Goal: Transaction & Acquisition: Subscribe to service/newsletter

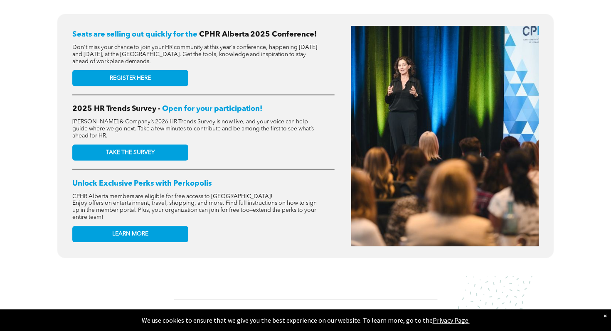
scroll to position [351, 0]
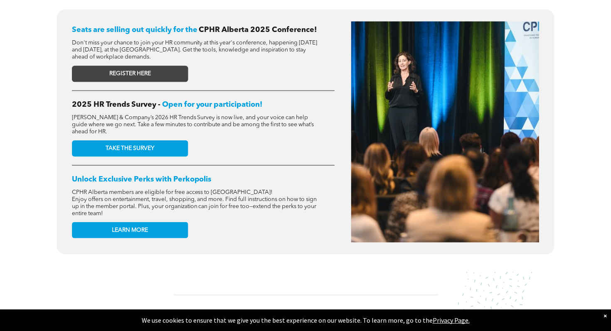
click at [159, 74] on link "REGISTER HERE" at bounding box center [130, 74] width 116 height 16
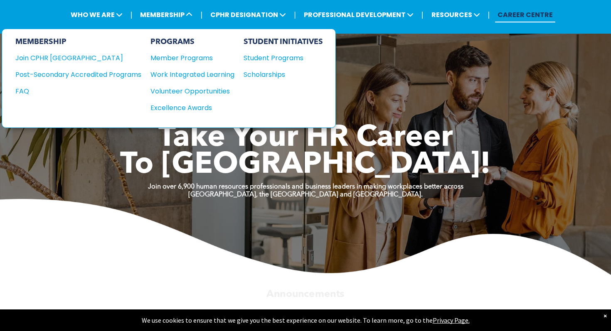
scroll to position [0, 0]
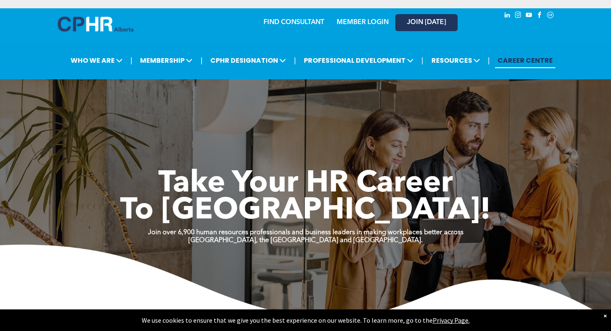
click at [419, 23] on span "JOIN [DATE]" at bounding box center [426, 23] width 39 height 8
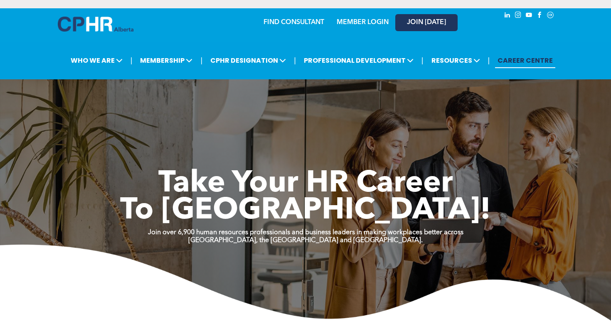
click at [423, 21] on span "JOIN [DATE]" at bounding box center [426, 23] width 39 height 8
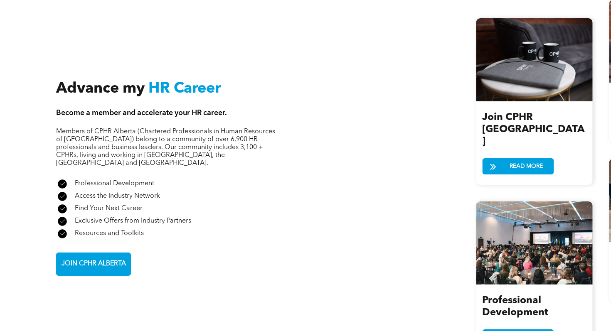
scroll to position [1000, 0]
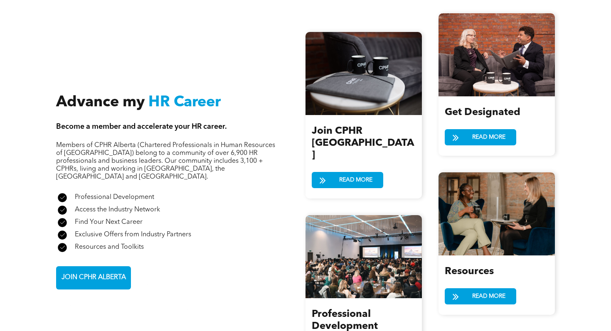
scroll to position [968, 0]
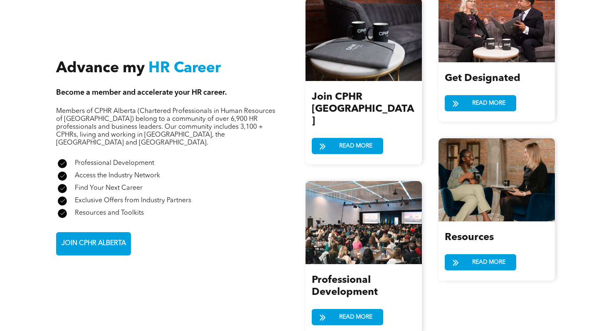
scroll to position [995, 0]
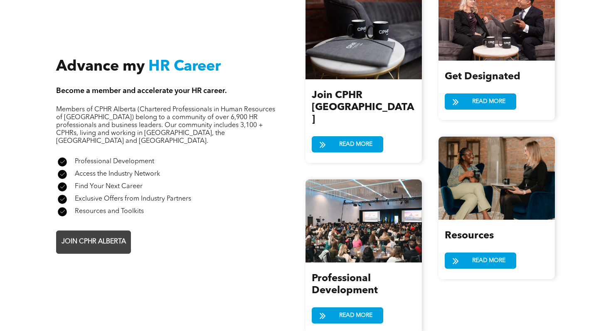
click at [118, 234] on span "JOIN CPHR ALBERTA" at bounding box center [94, 242] width 70 height 16
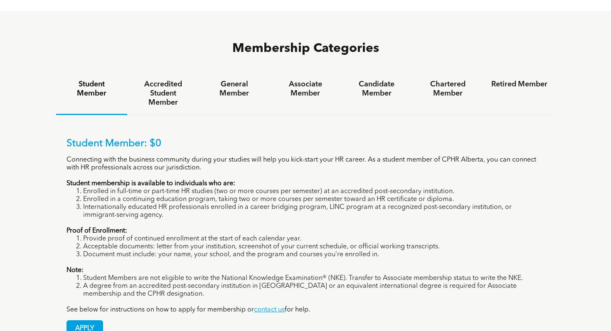
scroll to position [532, 0]
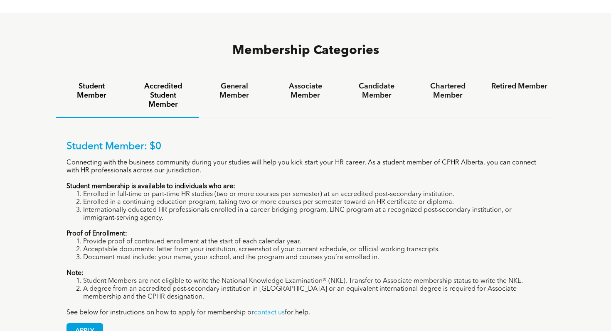
click at [162, 82] on h4 "Accredited Student Member" at bounding box center [163, 95] width 56 height 27
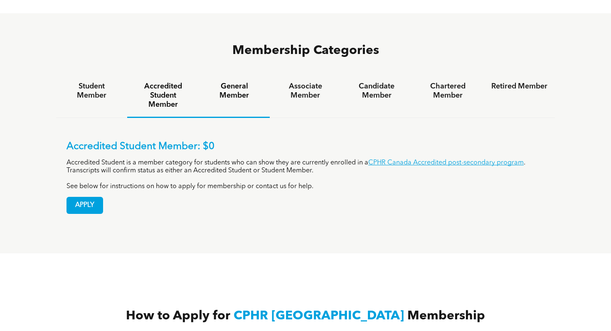
click at [231, 82] on h4 "General Member" at bounding box center [234, 91] width 56 height 18
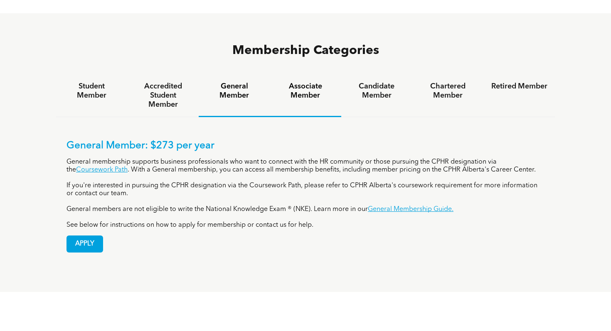
click at [301, 82] on h4 "Associate Member" at bounding box center [305, 91] width 56 height 18
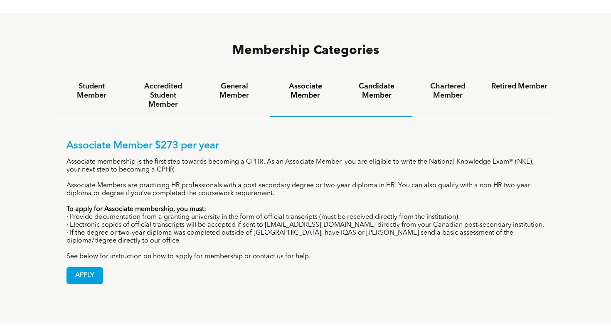
click at [389, 82] on h4 "Candidate Member" at bounding box center [377, 91] width 56 height 18
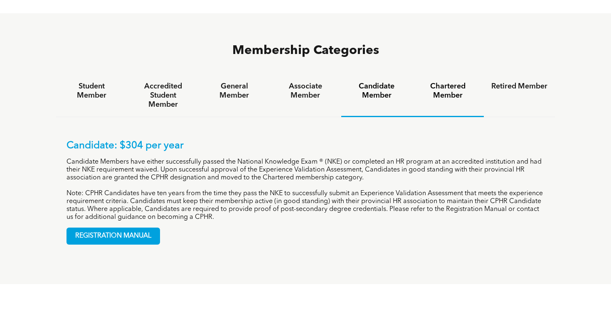
click at [455, 82] on h4 "Chartered Member" at bounding box center [448, 91] width 56 height 18
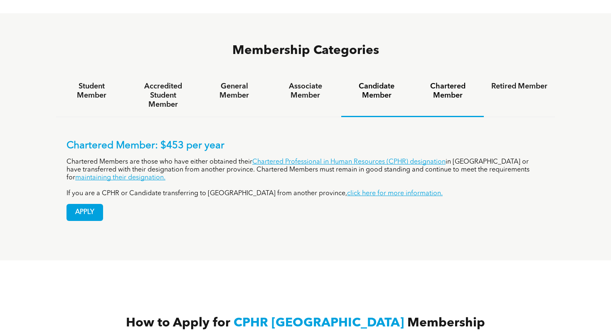
click at [389, 82] on h4 "Candidate Member" at bounding box center [377, 91] width 56 height 18
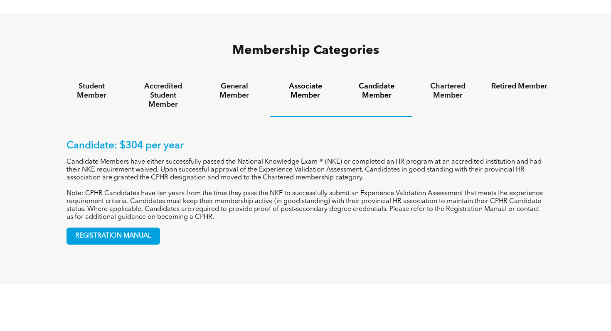
click at [320, 82] on h4 "Associate Member" at bounding box center [305, 91] width 56 height 18
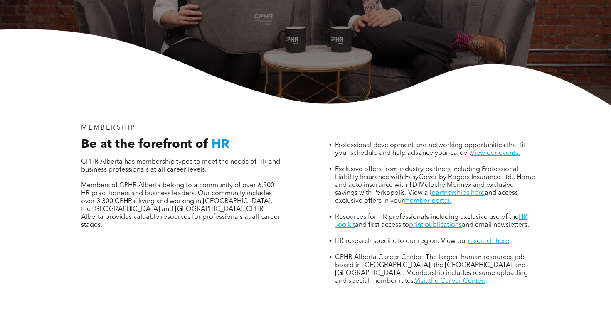
scroll to position [0, 0]
